Goal: Task Accomplishment & Management: Use online tool/utility

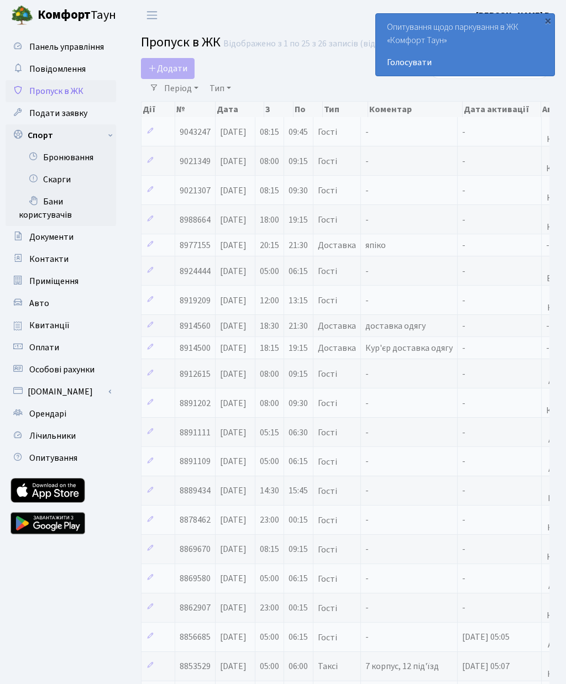
select select "25"
click at [80, 162] on link "Бронювання" at bounding box center [61, 157] width 110 height 22
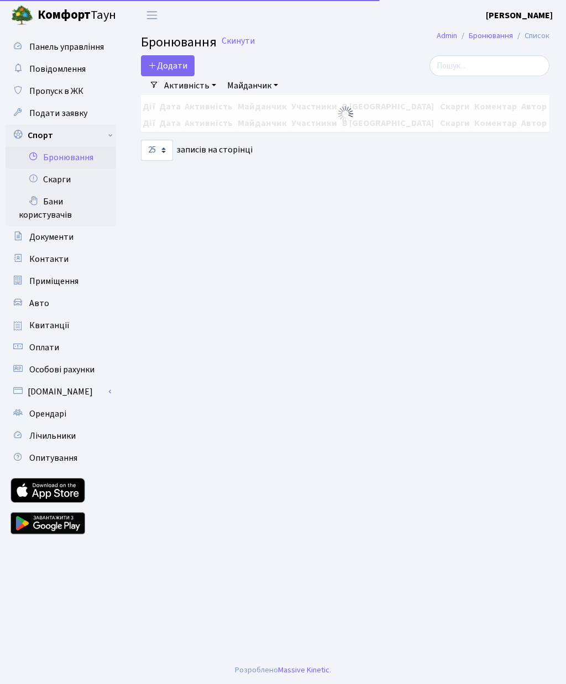
select select "25"
click at [162, 70] on button "Додати" at bounding box center [168, 65] width 54 height 21
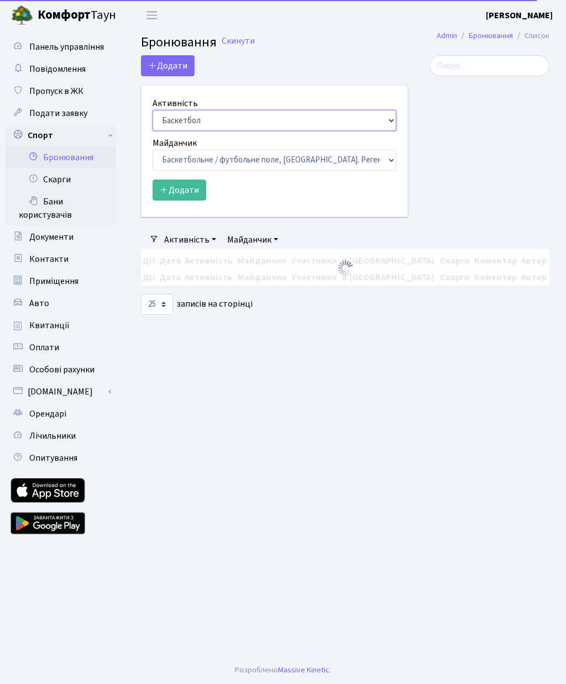
click at [218, 128] on select "Баскетбол Волейбол Йога Катання на роликах Настільний теніс Теніс Футбол Фітнес" at bounding box center [274, 120] width 244 height 21
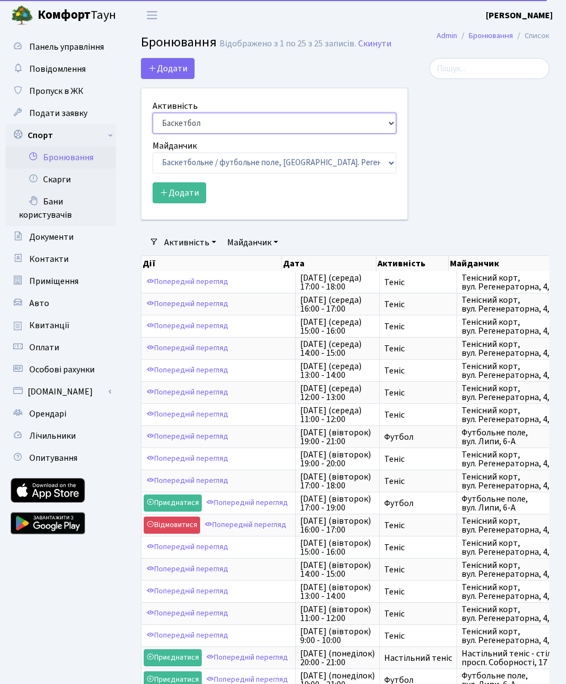
select select "1"
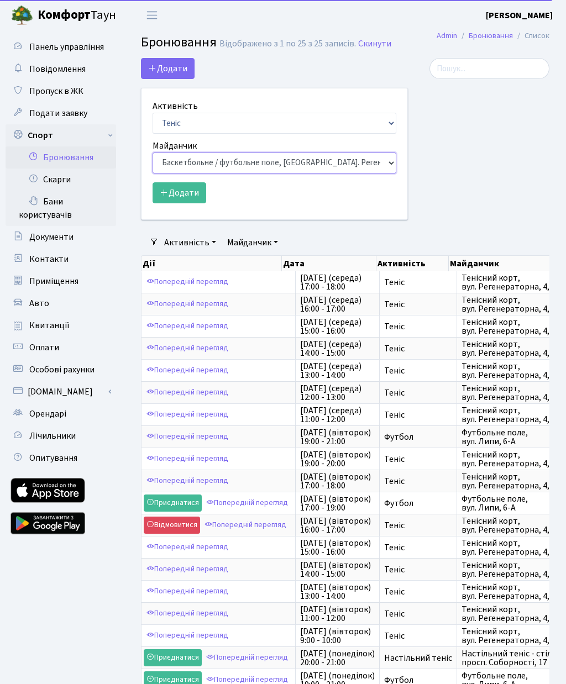
click at [271, 161] on select "Баскетбольне / футбольне поле, [GEOGRAPHIC_DATA]. [STREET_ADDRESS]. [STREET_ADD…" at bounding box center [274, 162] width 244 height 21
click at [291, 161] on select "Баскетбольне / футбольне поле, [GEOGRAPHIC_DATA]. [STREET_ADDRESS]. [STREET_ADD…" at bounding box center [274, 162] width 244 height 21
select select "1"
click at [179, 193] on button "Додати" at bounding box center [179, 192] width 54 height 21
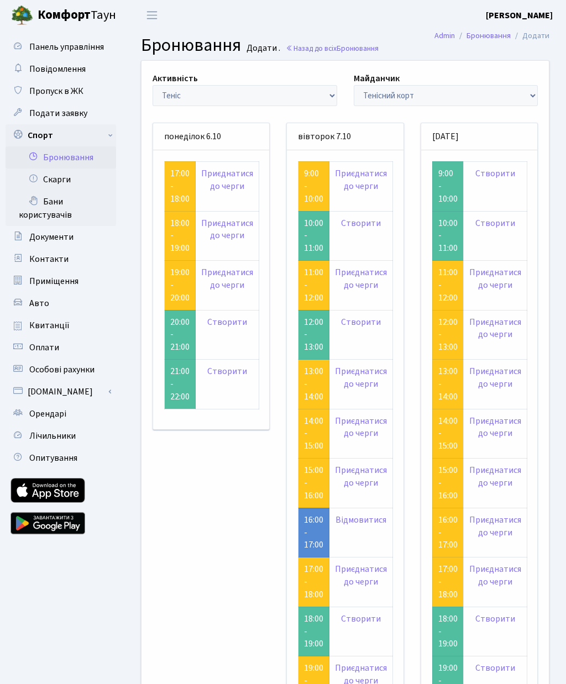
click at [492, 224] on link "Створити" at bounding box center [495, 223] width 40 height 12
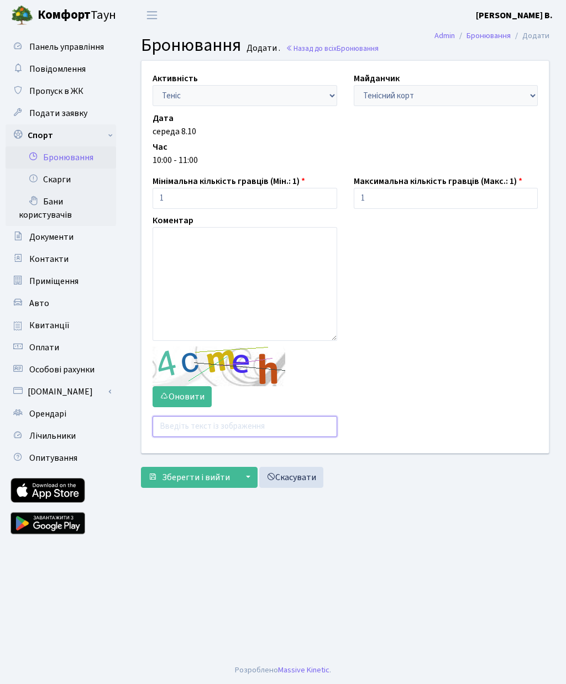
click at [220, 425] on input "text" at bounding box center [244, 426] width 185 height 21
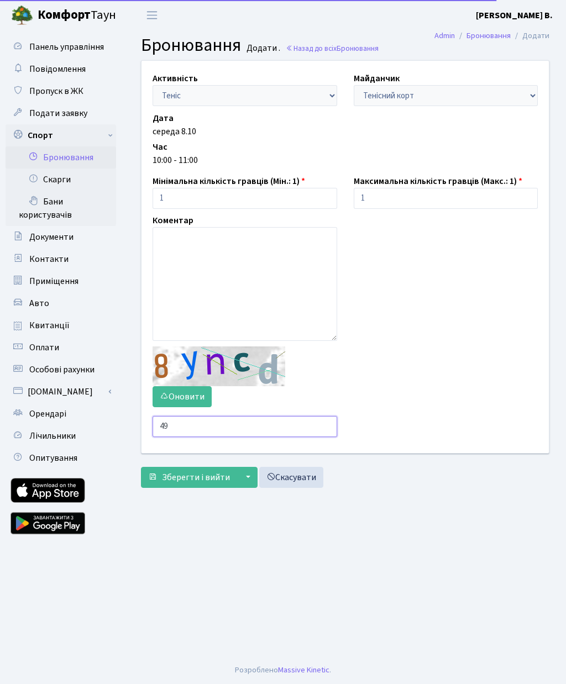
type input "4"
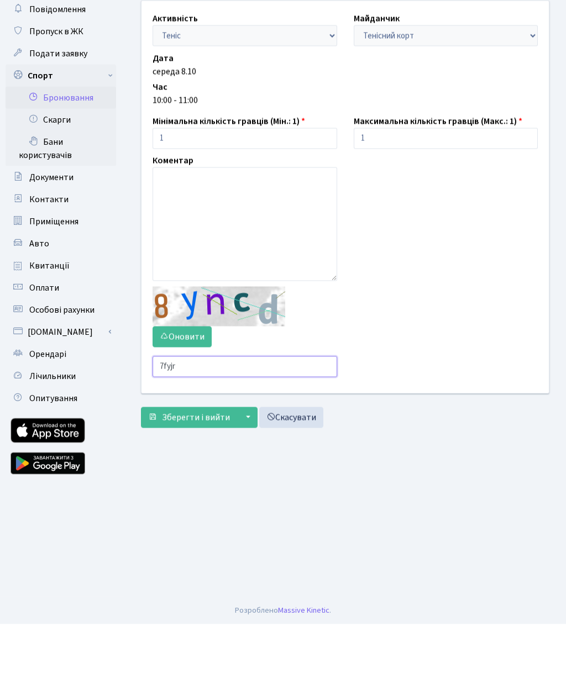
type input "7fyjr"
click at [207, 471] on span "Зберегти і вийти" at bounding box center [196, 477] width 68 height 12
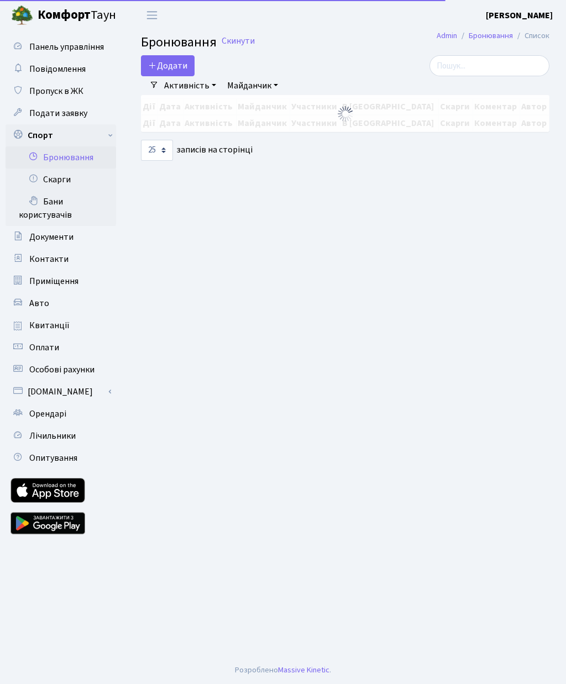
select select "25"
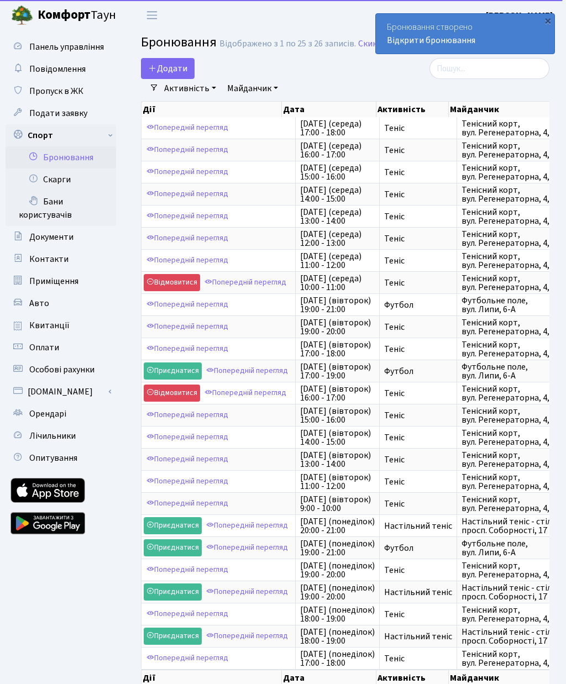
click at [167, 67] on button "Додати" at bounding box center [168, 68] width 54 height 21
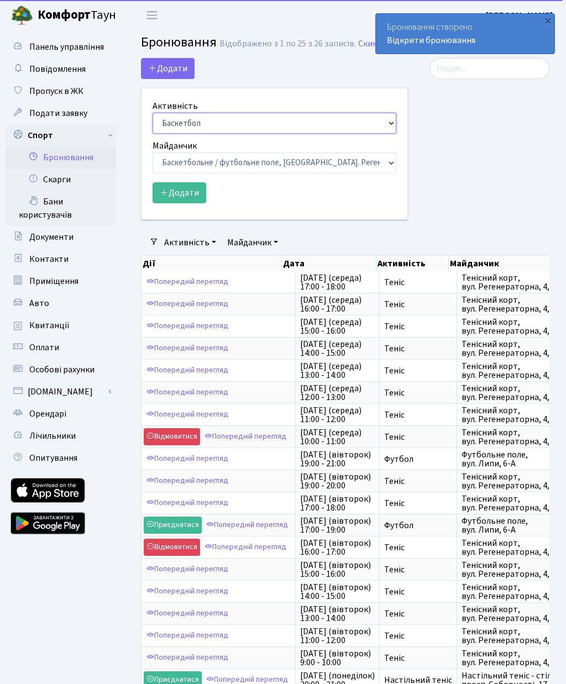
click at [276, 122] on select "Баскетбол Волейбол Йога Катання на роликах Настільний теніс Теніс Футбол Фітнес" at bounding box center [274, 123] width 244 height 21
select select "1"
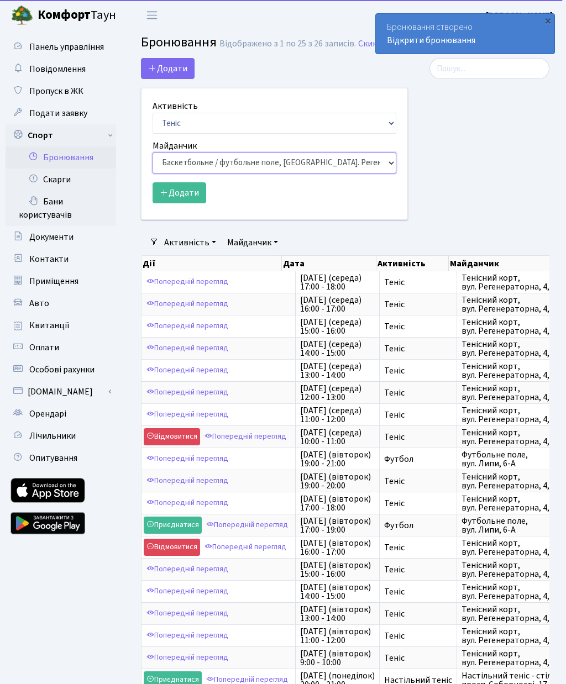
click at [279, 155] on select "Баскетбольне / футбольне поле, Вул. Регенераторна, 4, 1 корпус Баскетбольне пол…" at bounding box center [274, 162] width 244 height 21
click at [281, 170] on select "Баскетбольне / футбольне поле, Вул. Регенераторна, 4, 1 корпус Баскетбольне пол…" at bounding box center [274, 162] width 244 height 21
select select "1"
click at [190, 185] on button "Додати" at bounding box center [179, 192] width 54 height 21
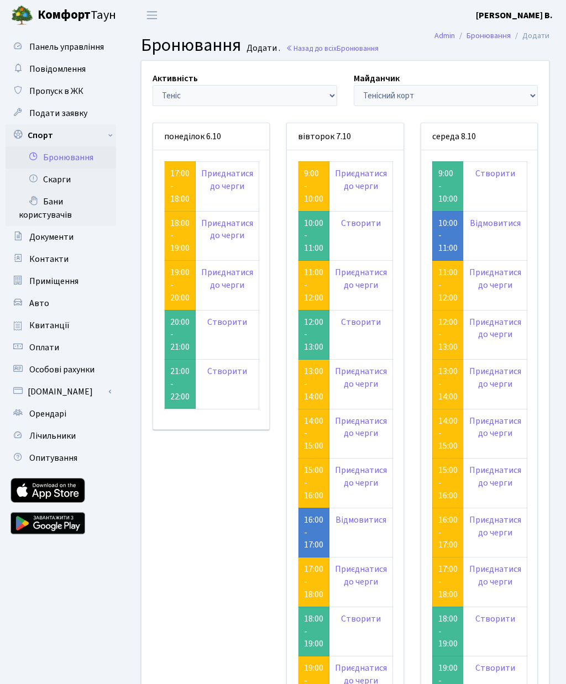
click at [176, 194] on link "17:00 - 18:00" at bounding box center [179, 186] width 19 height 38
